Goal: Task Accomplishment & Management: Manage account settings

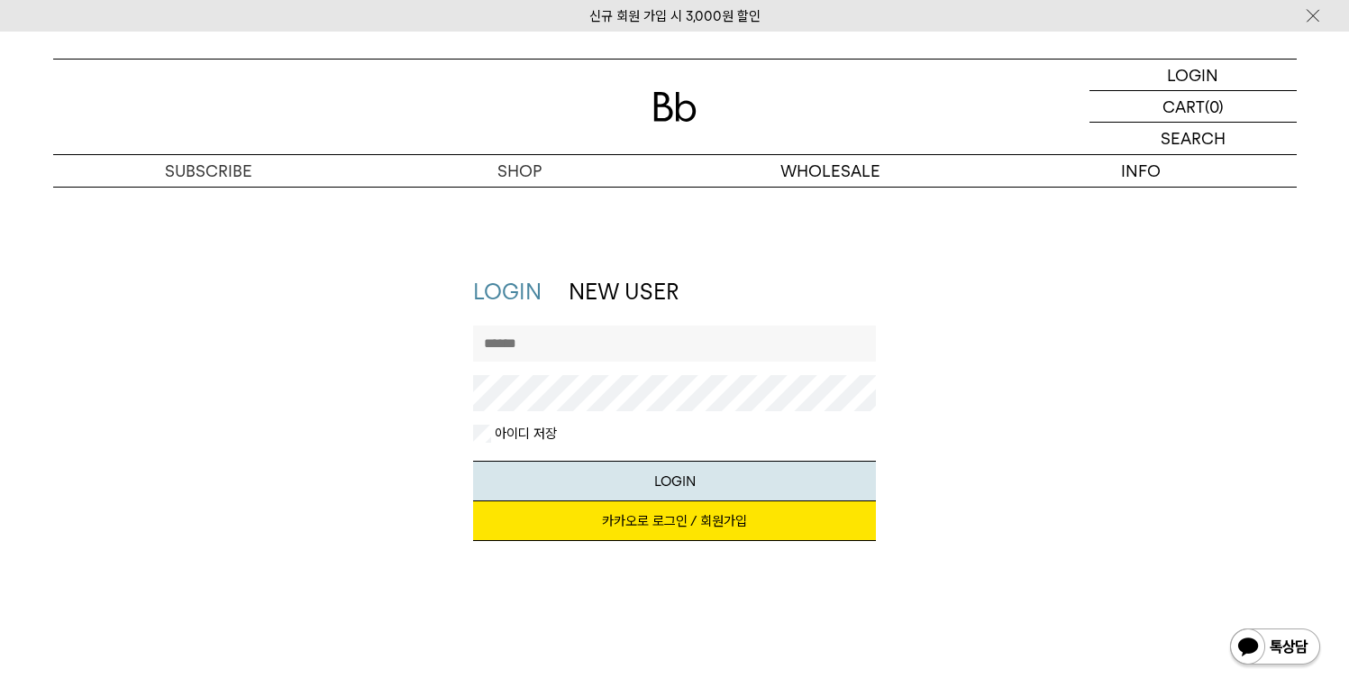
click at [696, 526] on link "카카오로 로그인 / 회원가입" at bounding box center [674, 521] width 403 height 40
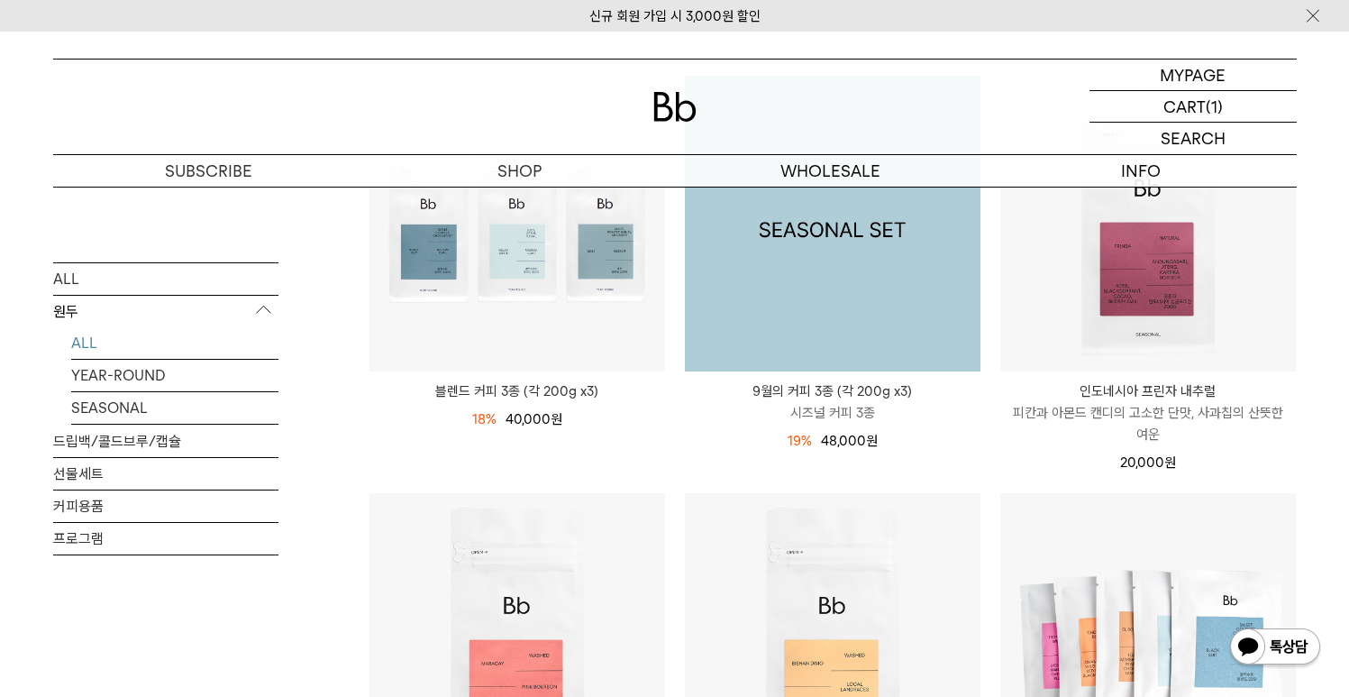
scroll to position [563, 0]
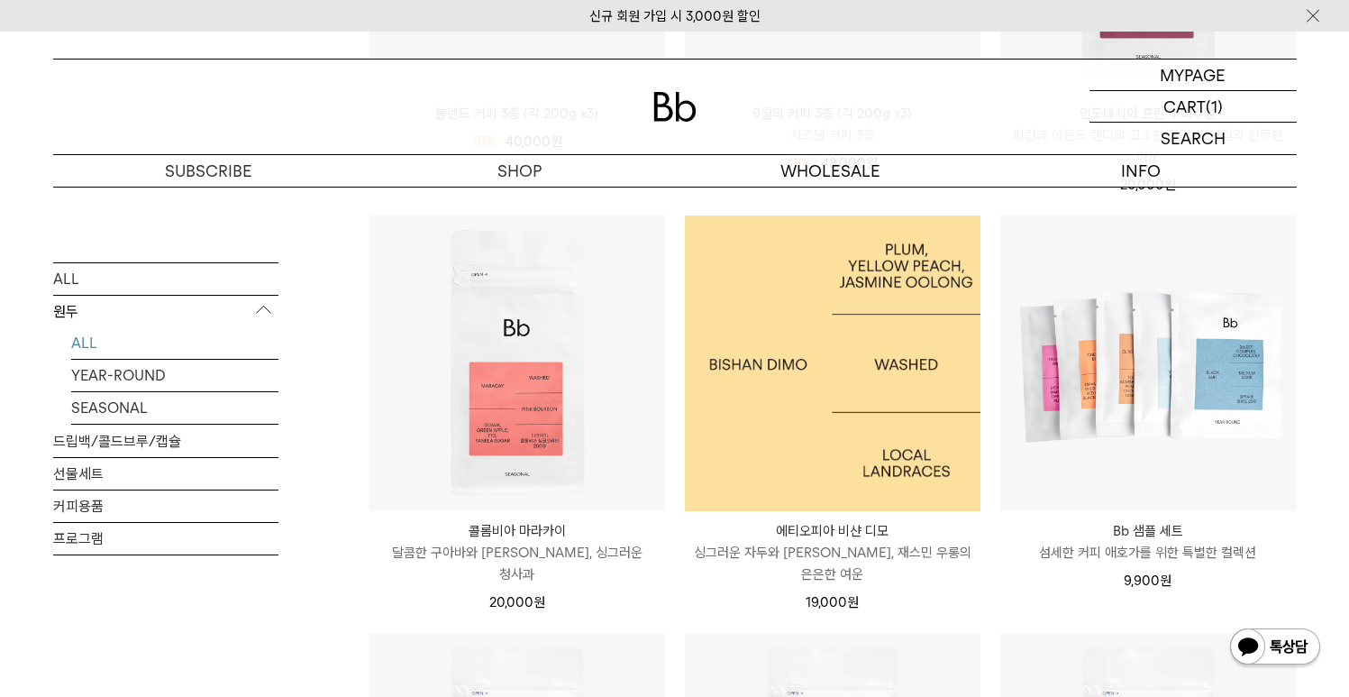
click at [819, 303] on img at bounding box center [833, 363] width 296 height 296
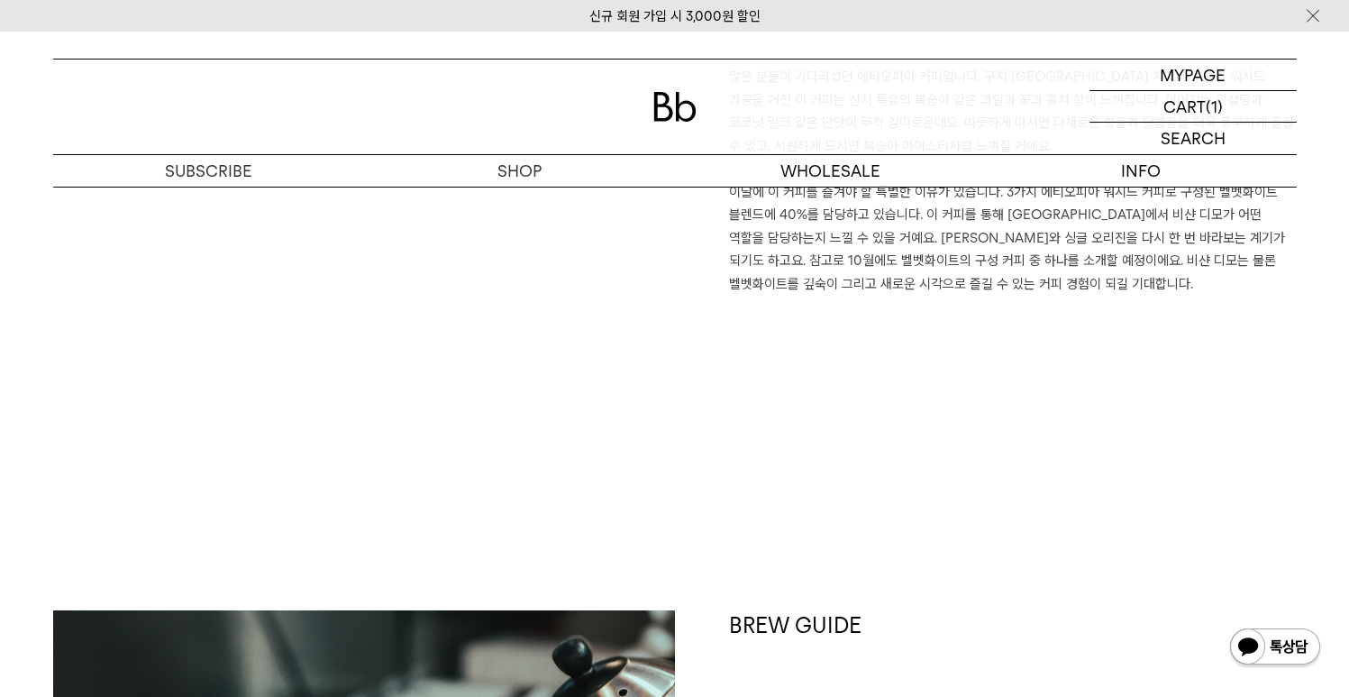
scroll to position [1141, 0]
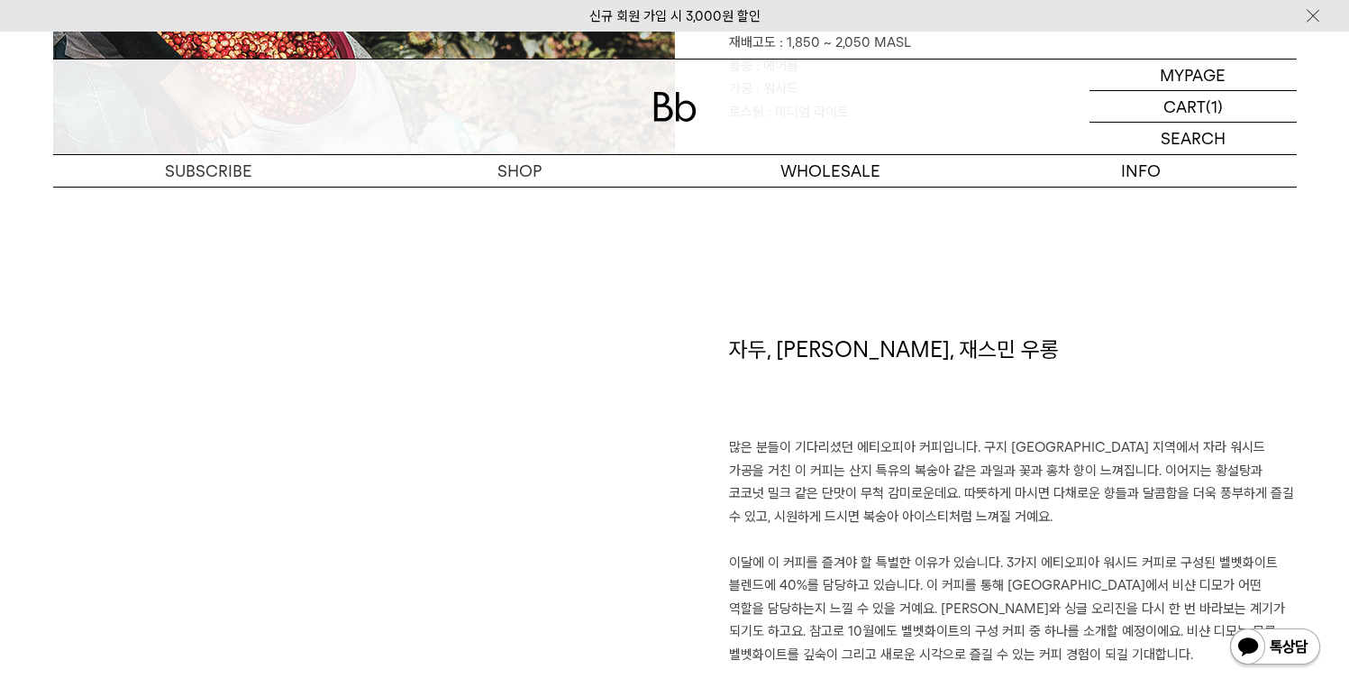
click at [935, 450] on p "많은 분들이 기다리셨던 에티오피아 커피입니다. 구지 샤키소 지역에서 자라 워시드 가공을 거친 이 커피는 산지 특유의 복숭아 같은 과일과 꽃과 …" at bounding box center [1013, 551] width 568 height 230
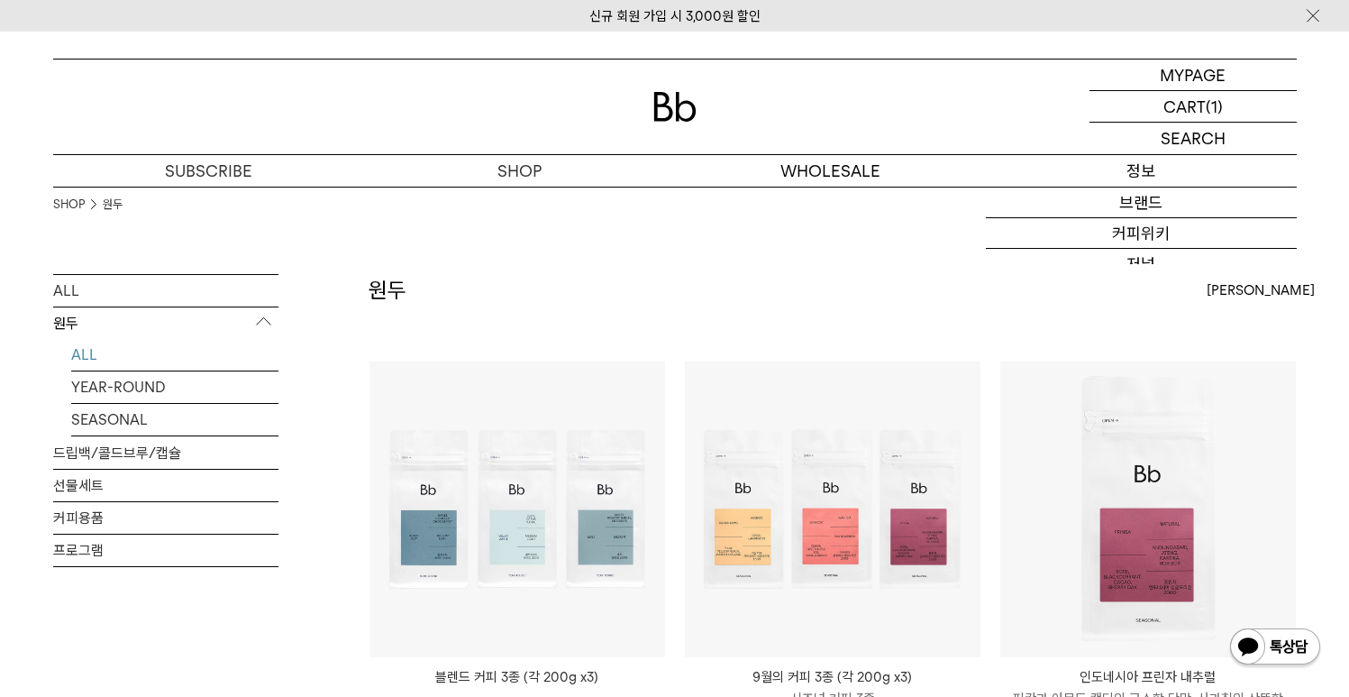
scroll to position [11, 0]
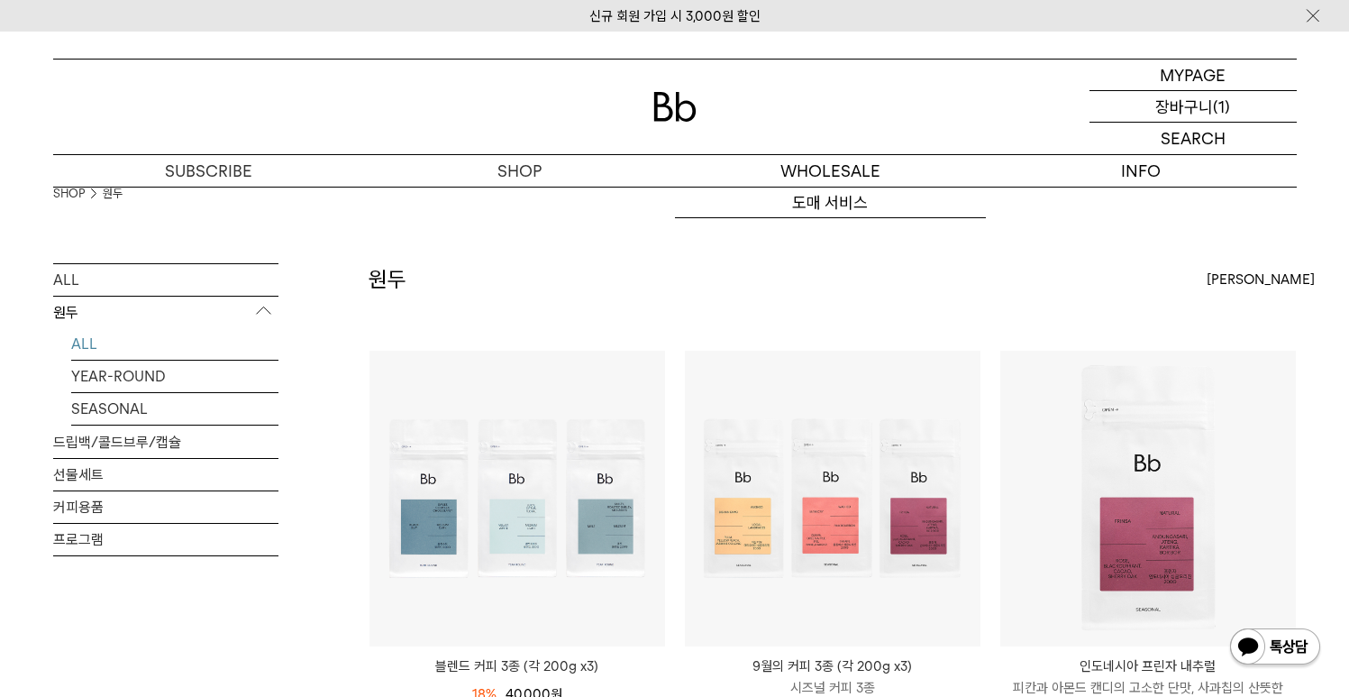
click at [1156, 111] on p "장바구니" at bounding box center [1184, 106] width 58 height 31
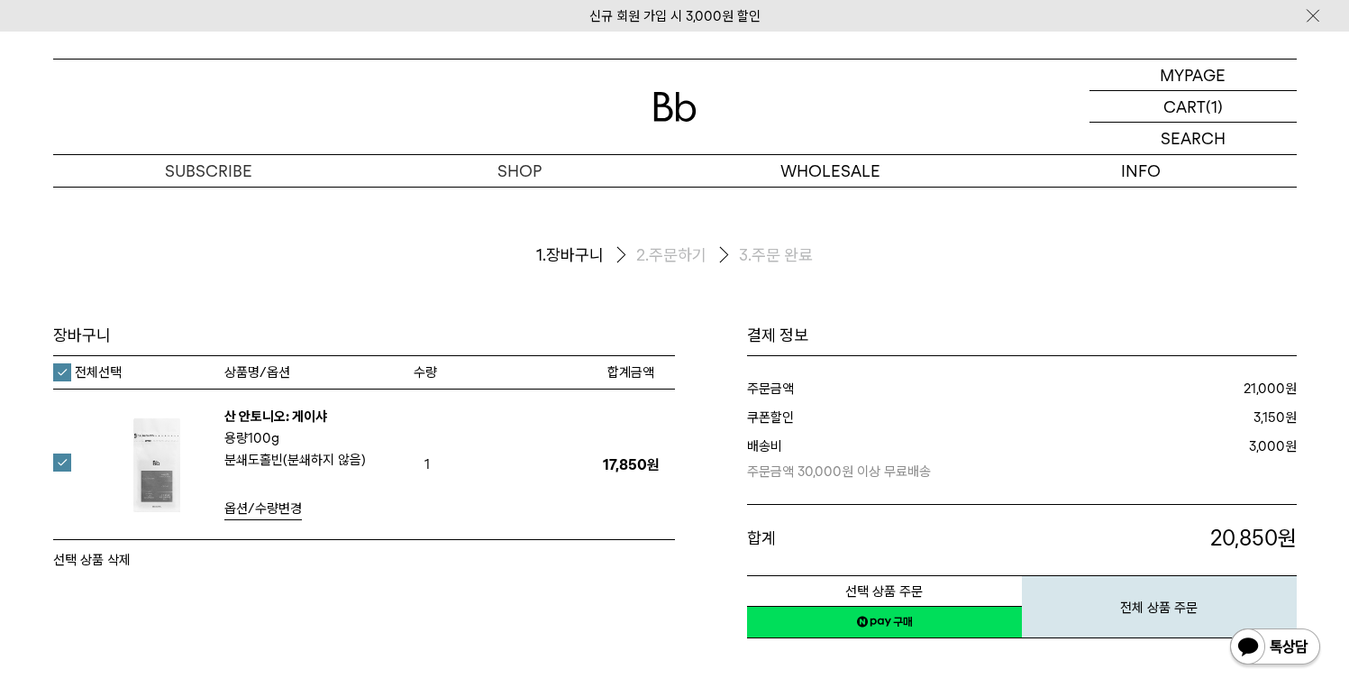
click at [78, 554] on button "선택 상품 삭제" at bounding box center [92, 560] width 78 height 22
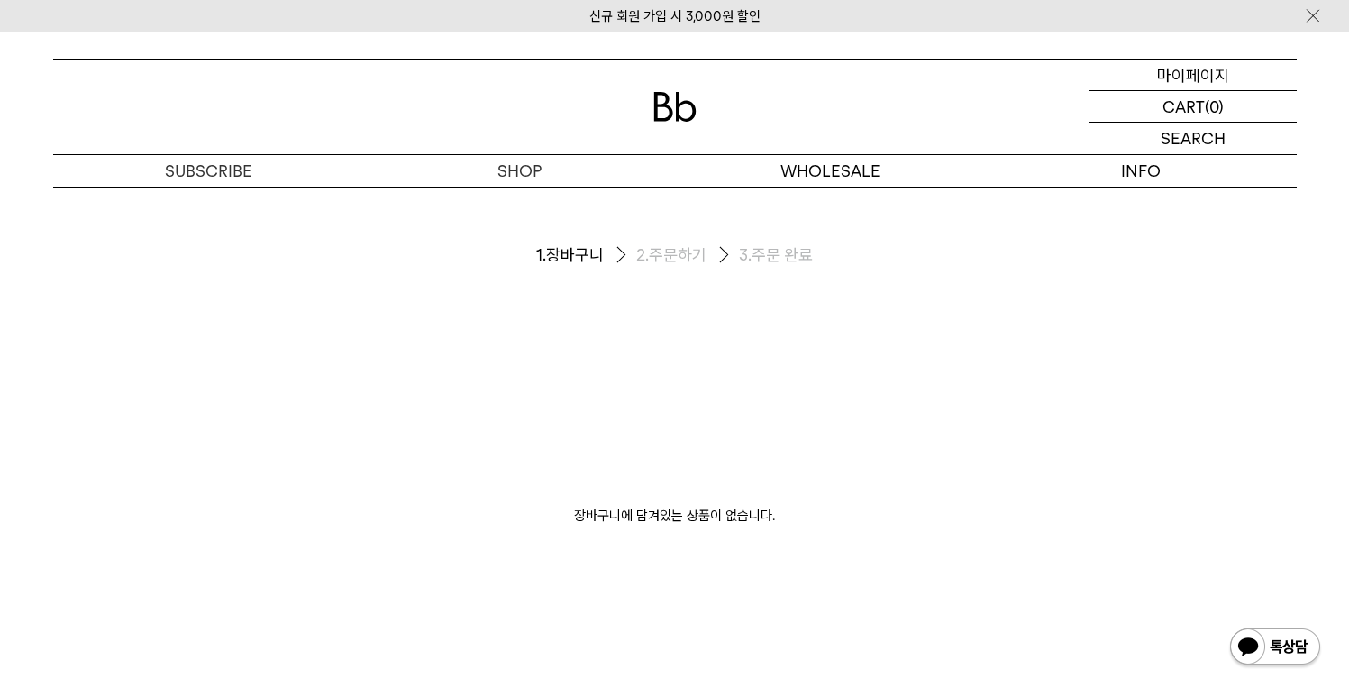
click at [1202, 71] on p "마이페이지" at bounding box center [1193, 74] width 72 height 31
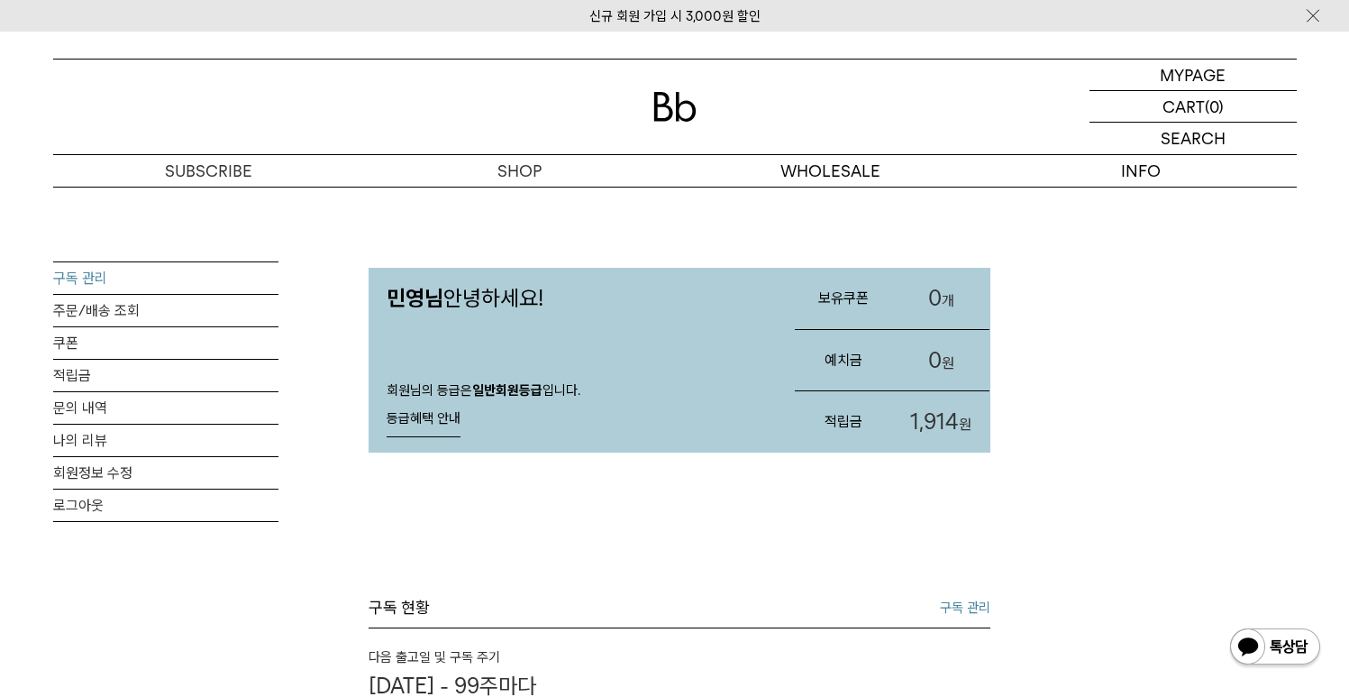
click at [122, 268] on link "구독 관리" at bounding box center [165, 278] width 225 height 32
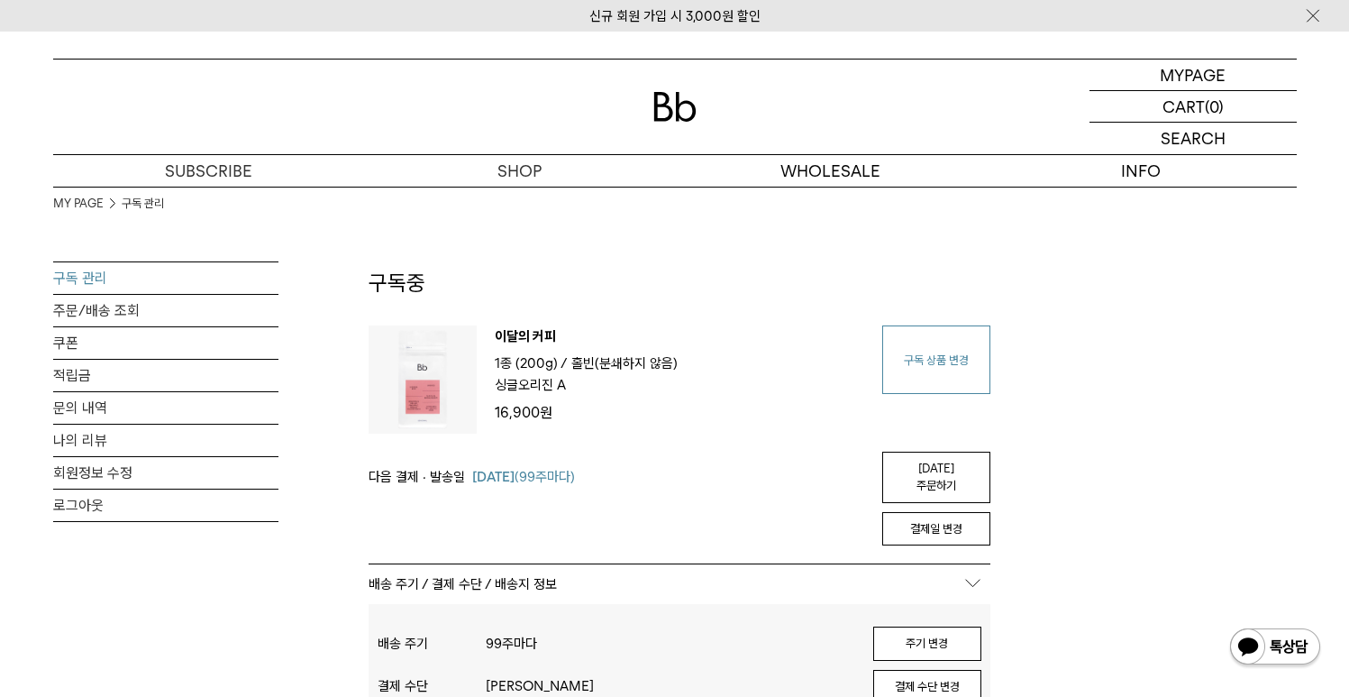
click at [935, 383] on link "구독 상품 변경" at bounding box center [936, 359] width 108 height 68
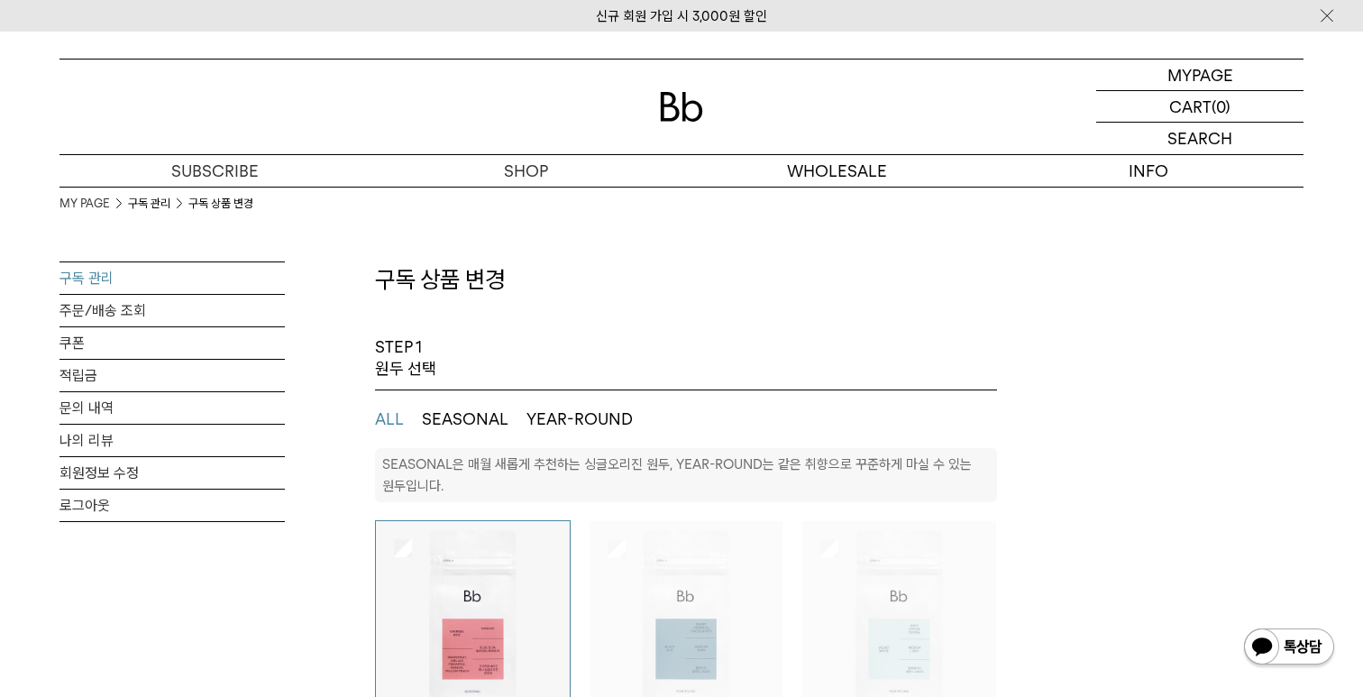
select select "**"
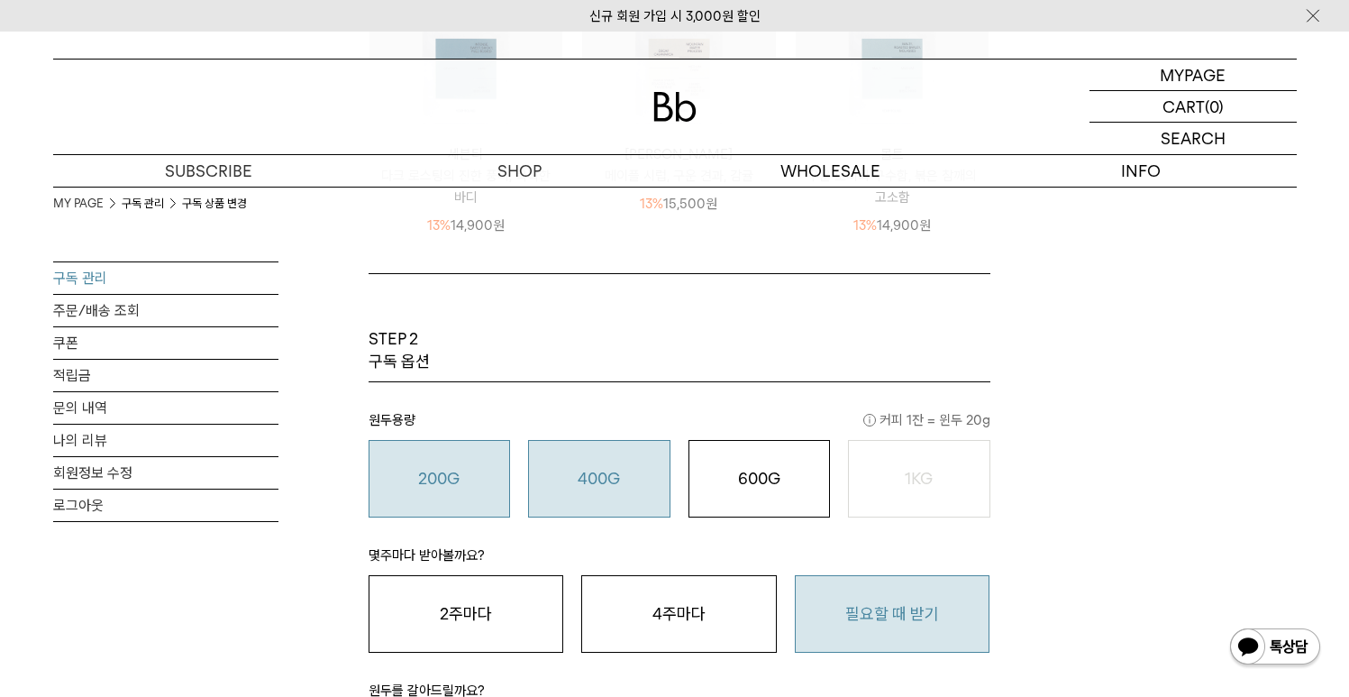
click at [628, 458] on button "400G 31,000 원" at bounding box center [599, 479] width 142 height 78
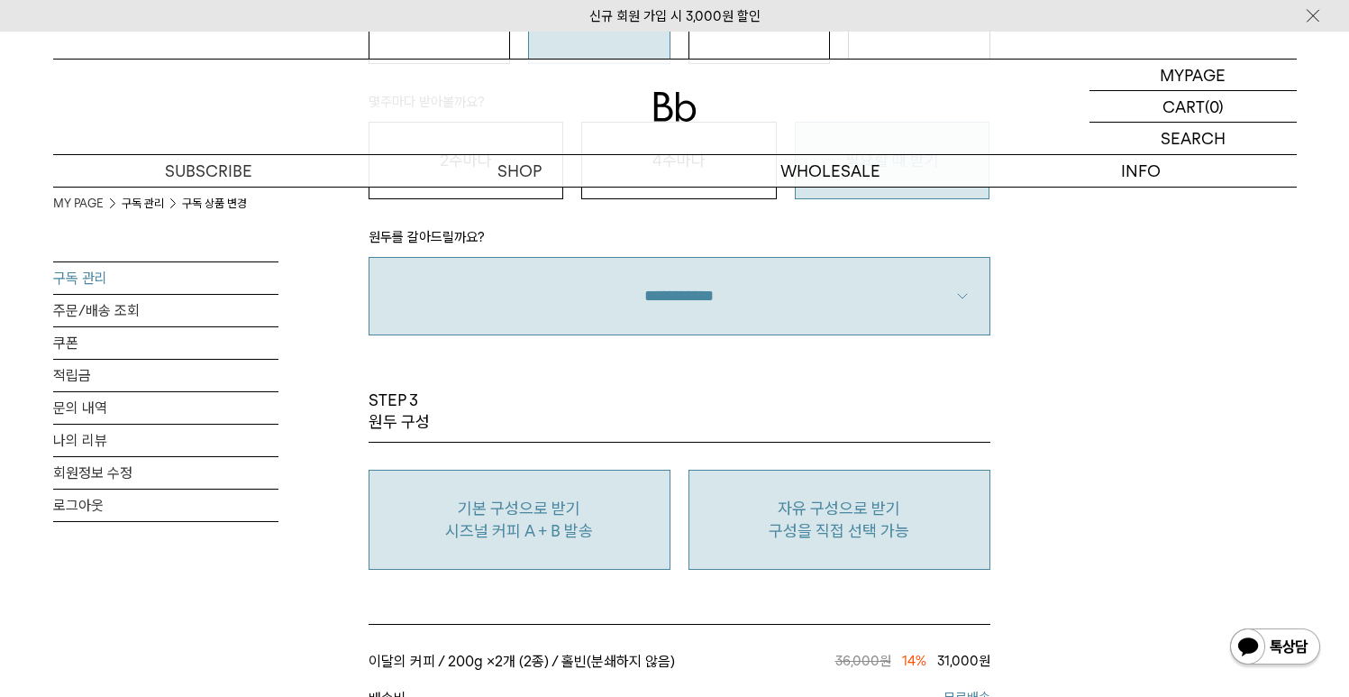
scroll to position [1360, 0]
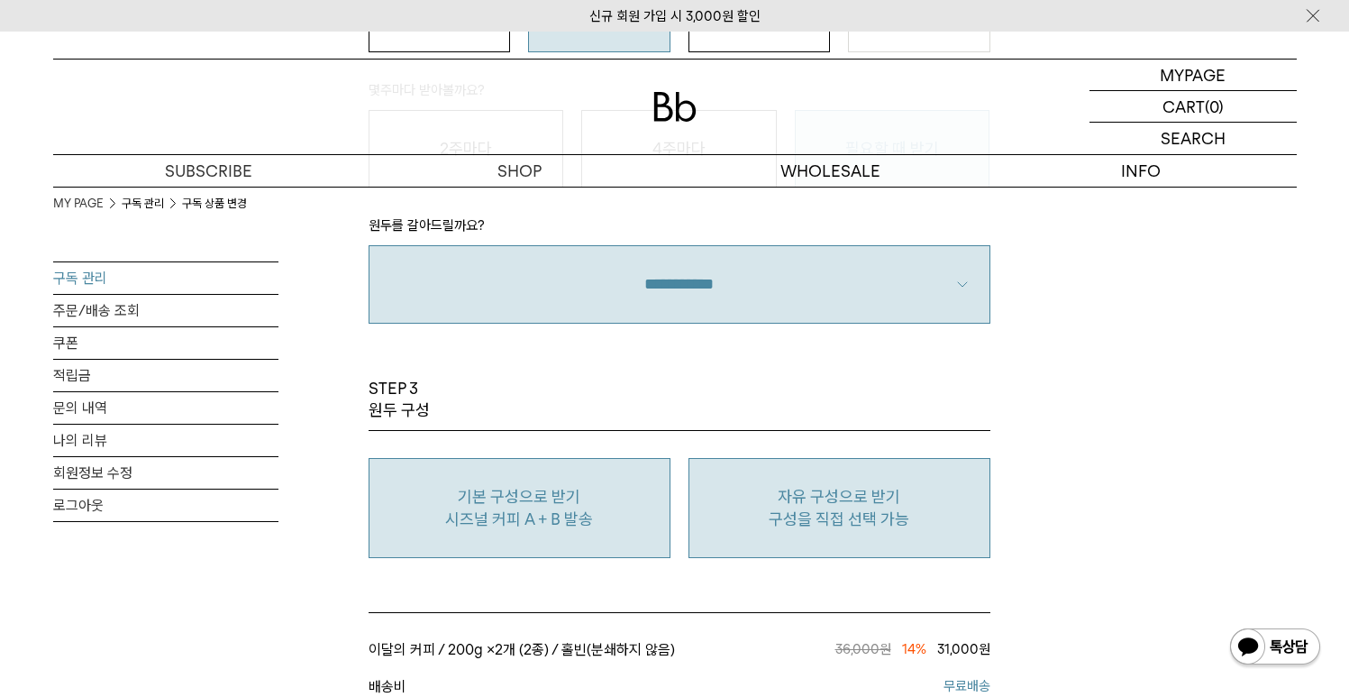
click at [797, 491] on p "자유 구성으로 받기" at bounding box center [839, 497] width 282 height 22
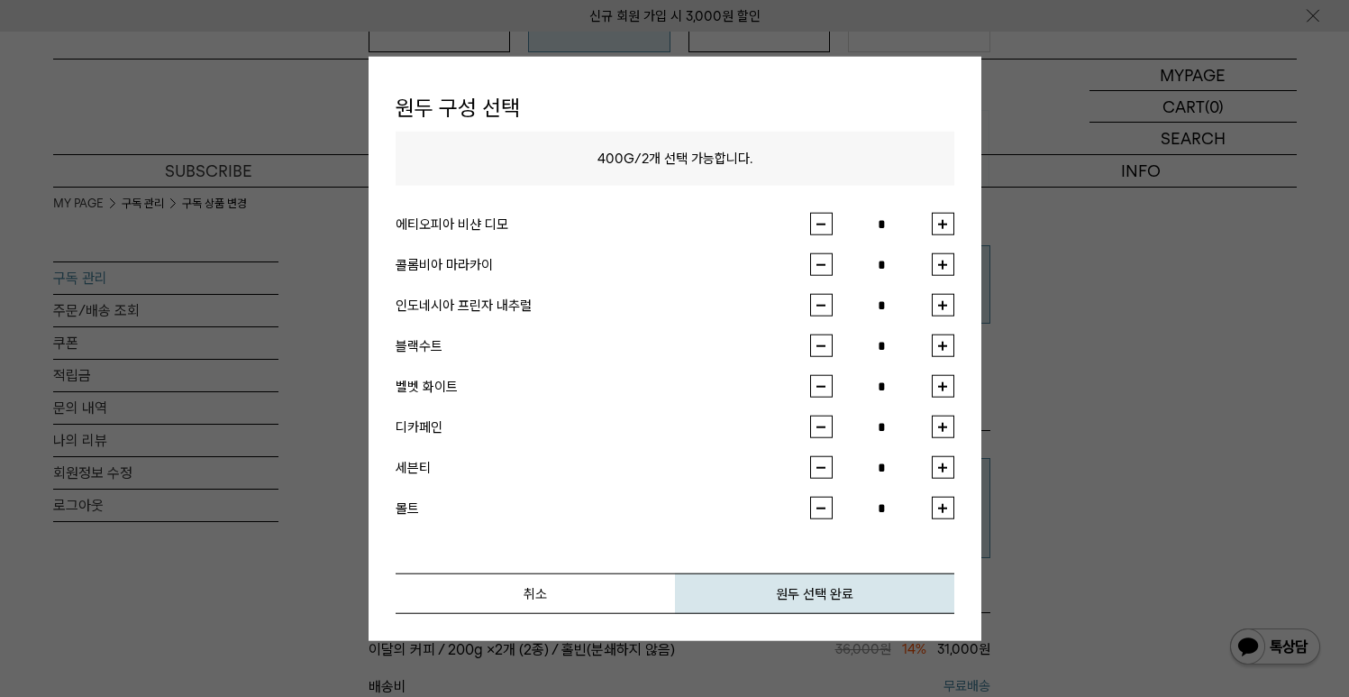
click at [942, 301] on button "button" at bounding box center [943, 305] width 23 height 23
type input "*"
click at [936, 226] on button "button" at bounding box center [943, 224] width 23 height 23
click at [821, 230] on button "button" at bounding box center [821, 224] width 23 height 23
click at [937, 224] on button "button" at bounding box center [943, 224] width 23 height 23
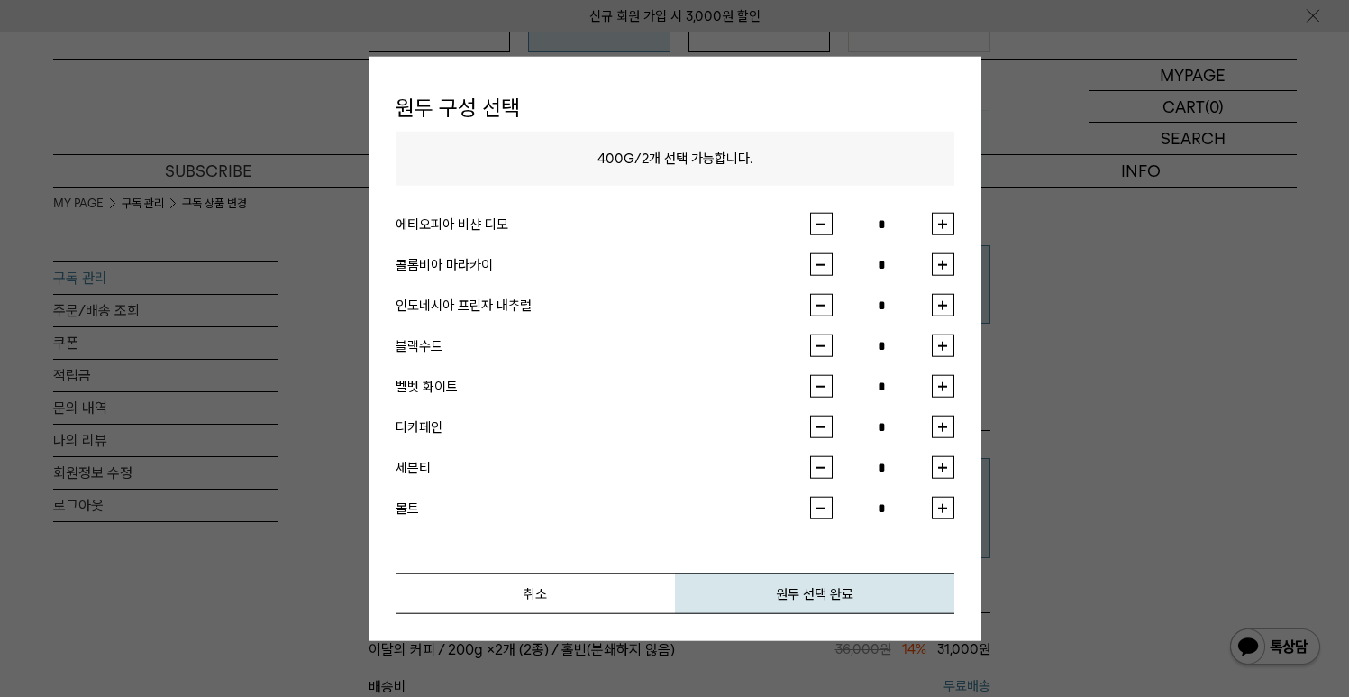
type input "*"
click at [731, 606] on button "원두 선택 완료" at bounding box center [814, 593] width 279 height 41
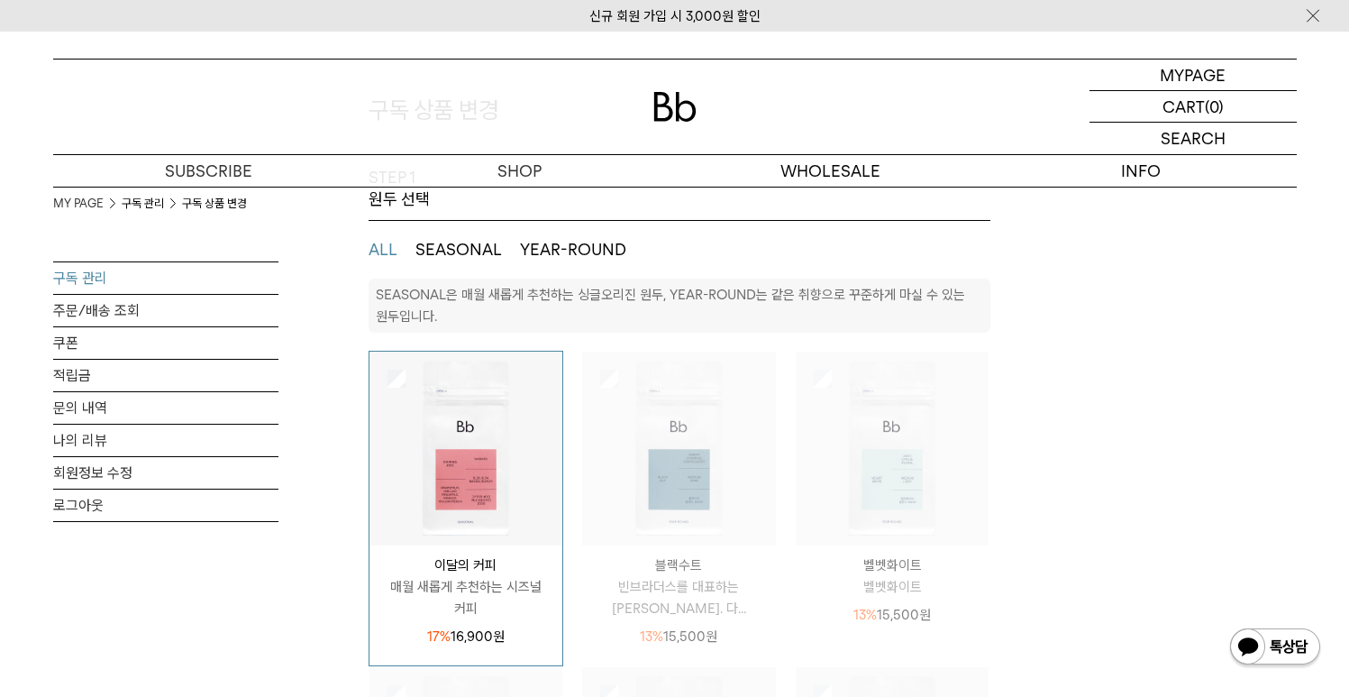
scroll to position [233, 0]
